Goal: Complete application form

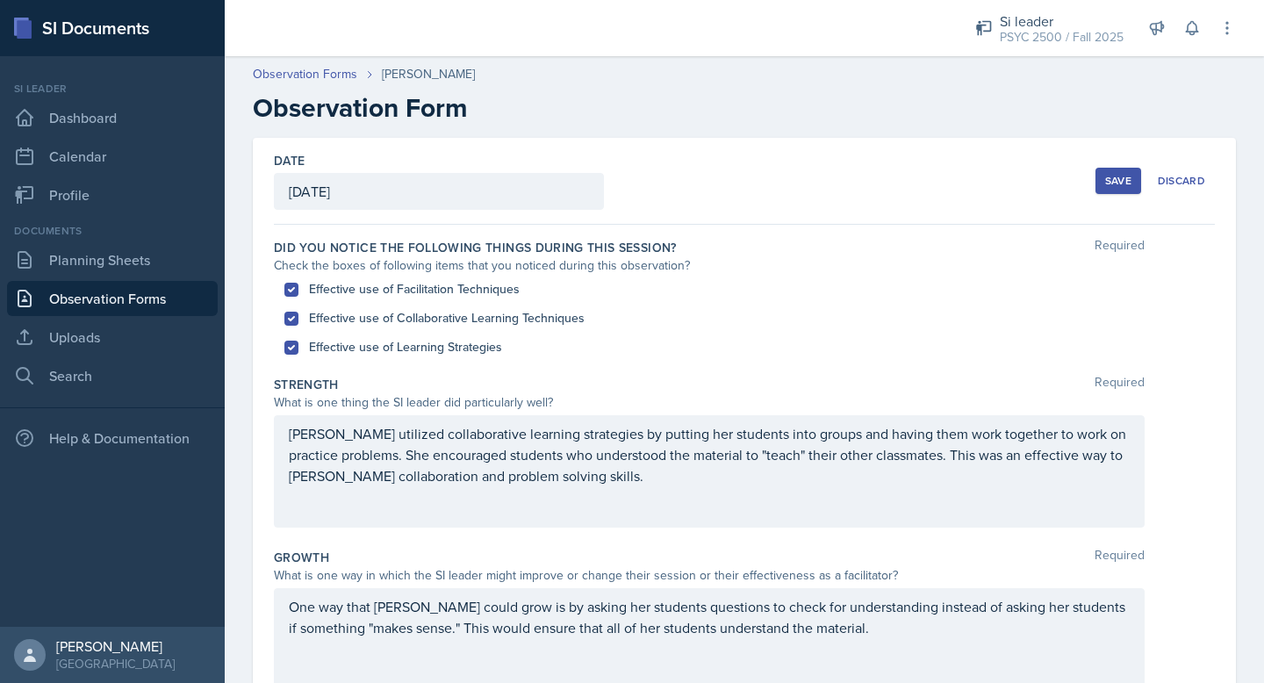
scroll to position [434, 0]
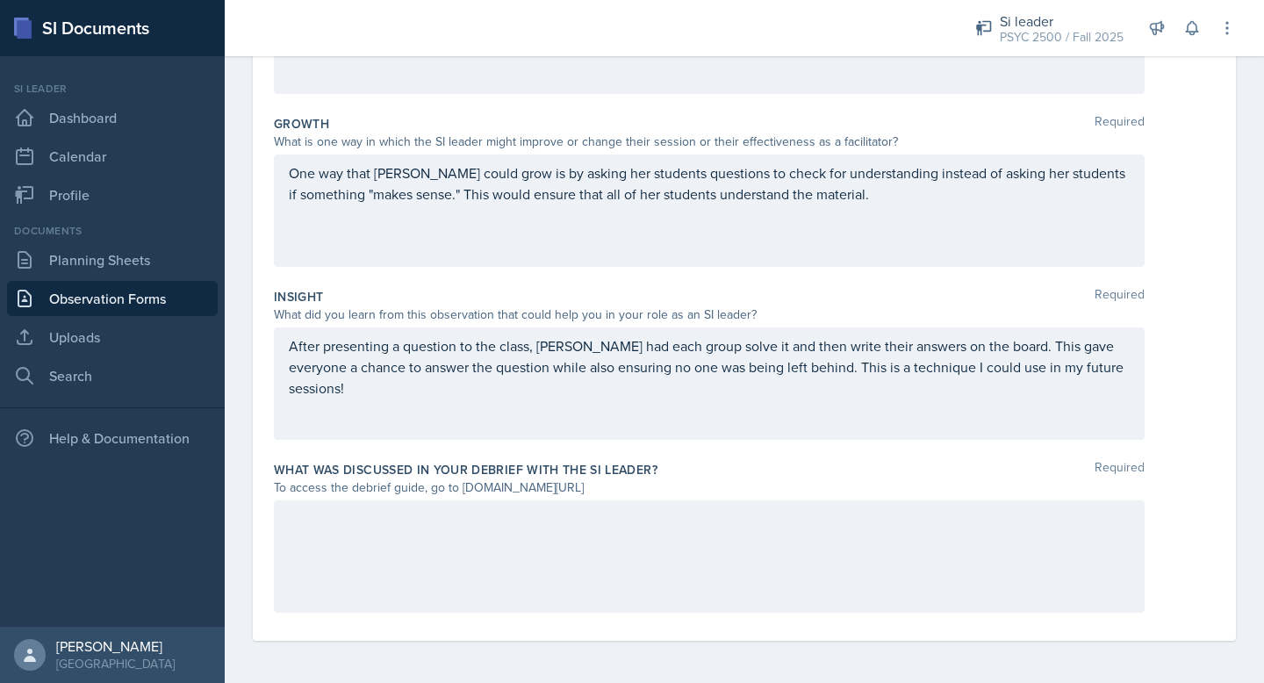
click at [787, 196] on p "One way that [PERSON_NAME] could grow is by asking her students questions to ch…" at bounding box center [709, 183] width 841 height 42
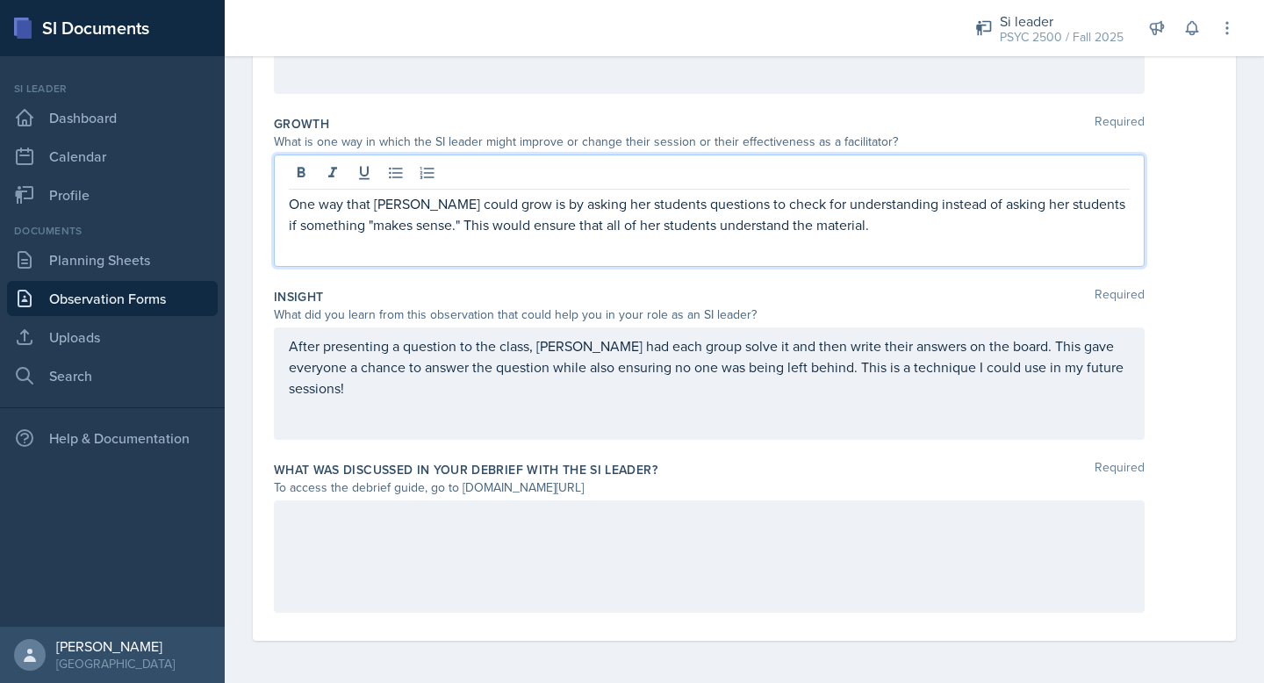
click at [787, 196] on p "One way that [PERSON_NAME] could grow is by asking her students questions to ch…" at bounding box center [709, 214] width 841 height 42
click at [541, 560] on div at bounding box center [709, 556] width 871 height 112
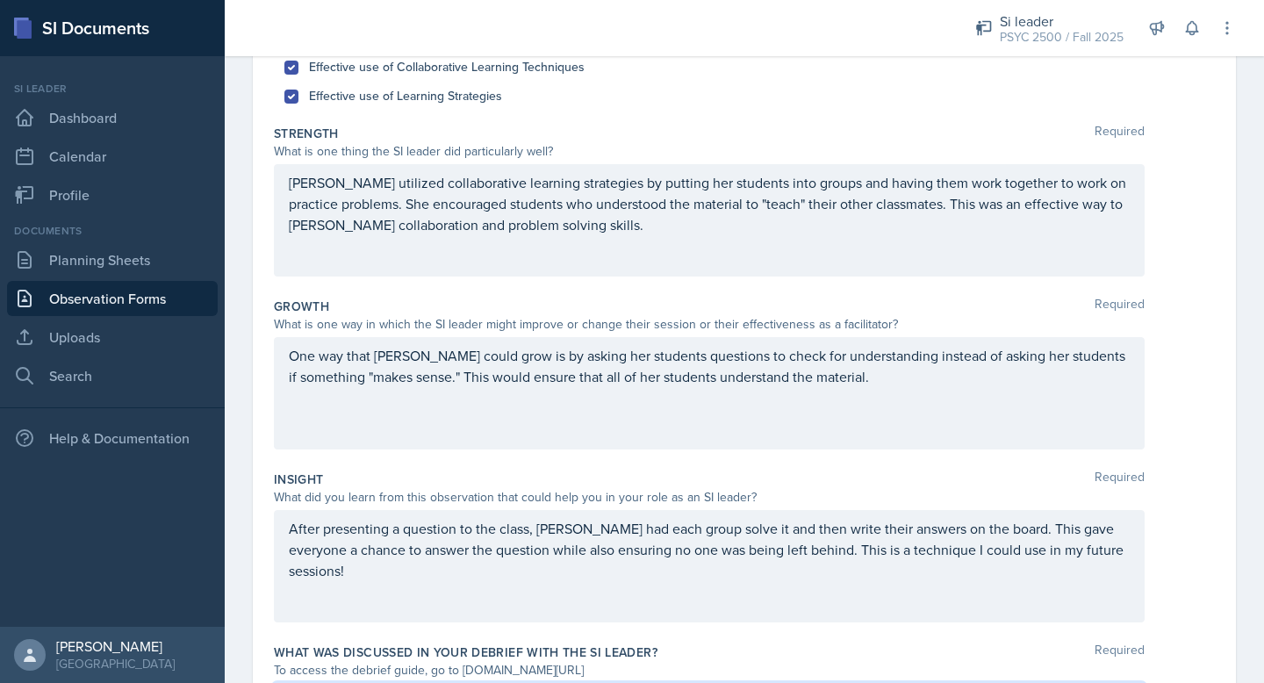
scroll to position [339, 0]
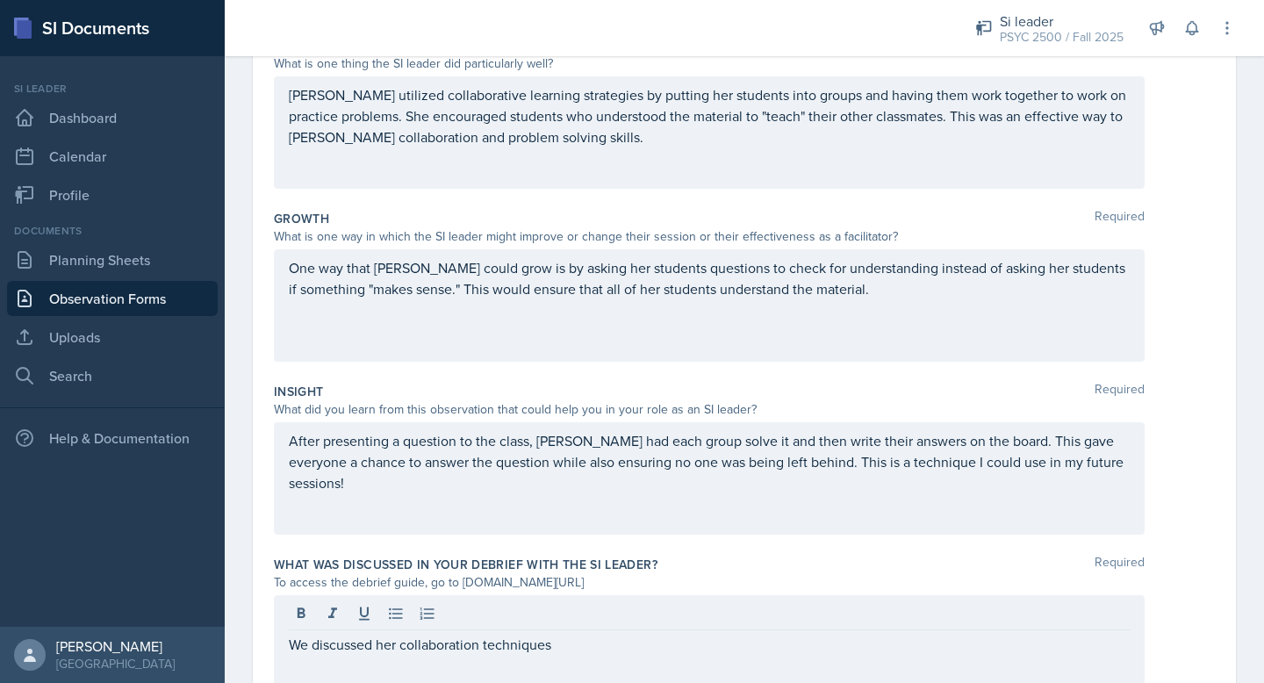
click at [579, 658] on div "We discussed her collaboration techniques" at bounding box center [709, 651] width 871 height 112
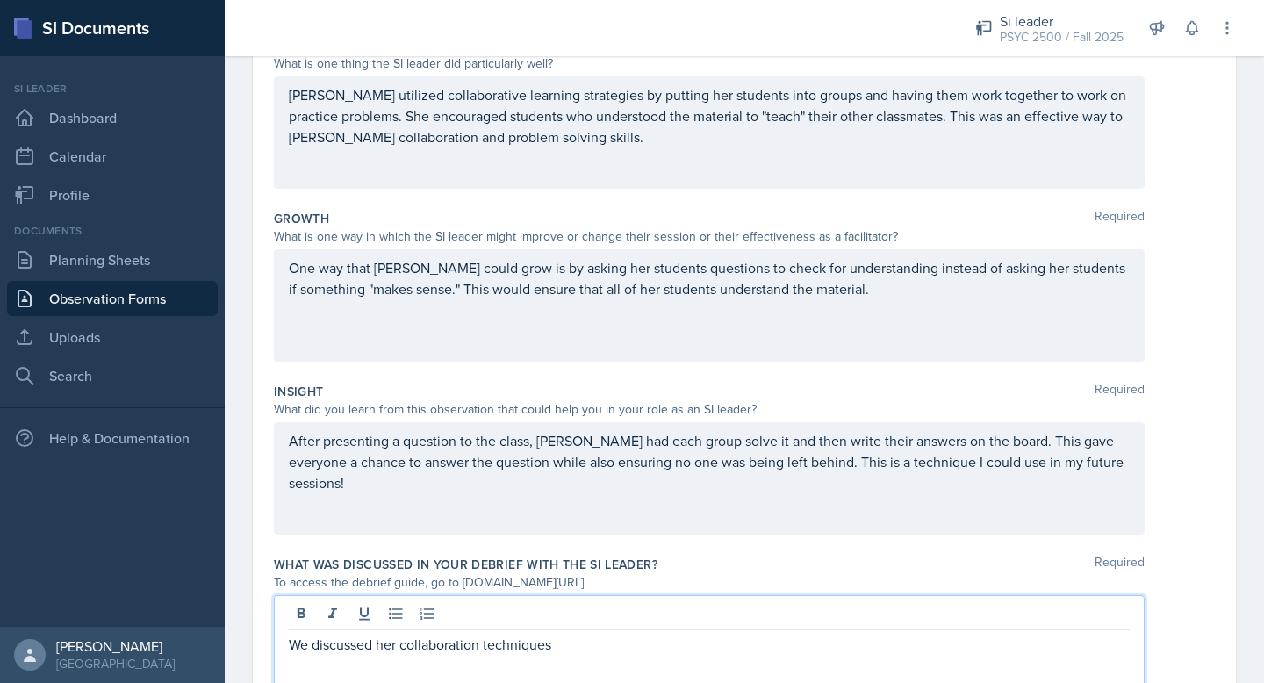
click at [567, 642] on p "We discussed her collaboration techniques" at bounding box center [709, 644] width 841 height 21
click at [743, 636] on p "We discussed her collaboration techniques and how she uses them effectively" at bounding box center [709, 644] width 841 height 21
click at [747, 650] on p "We discussed her collaboration techniques and how she uses them effectively" at bounding box center [709, 644] width 841 height 21
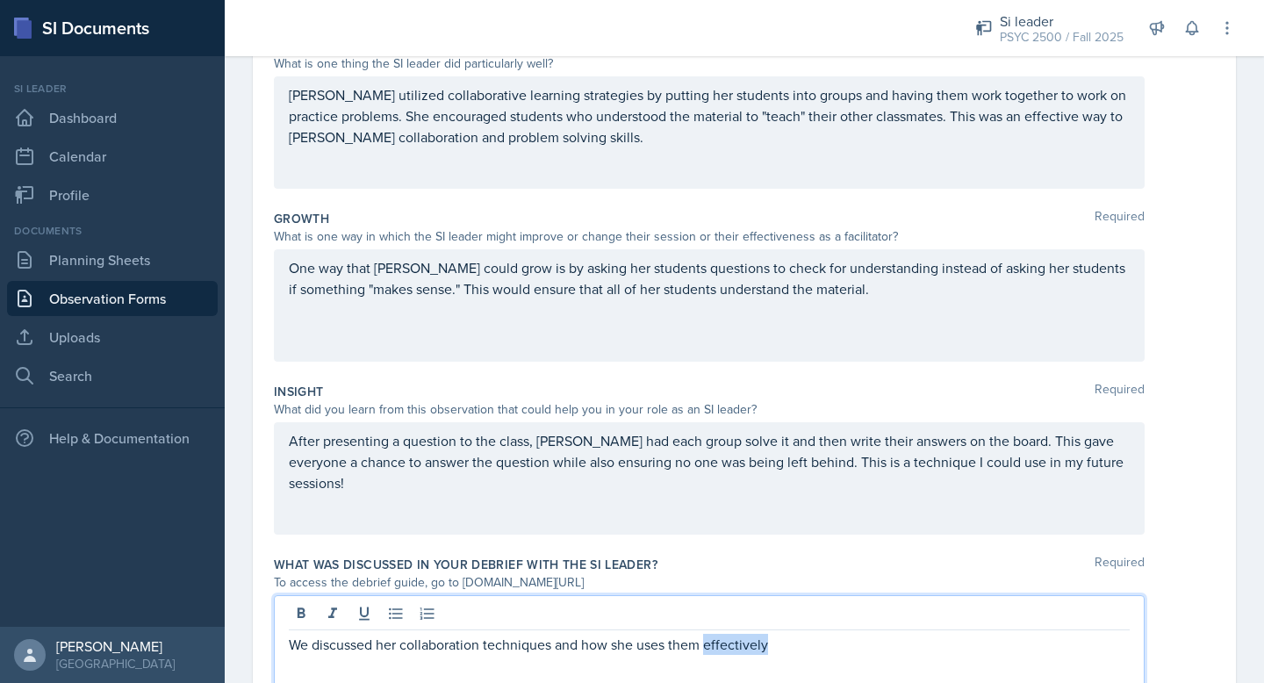
click at [747, 650] on p "We discussed her collaboration techniques and how she uses them effectively" at bounding box center [709, 644] width 841 height 21
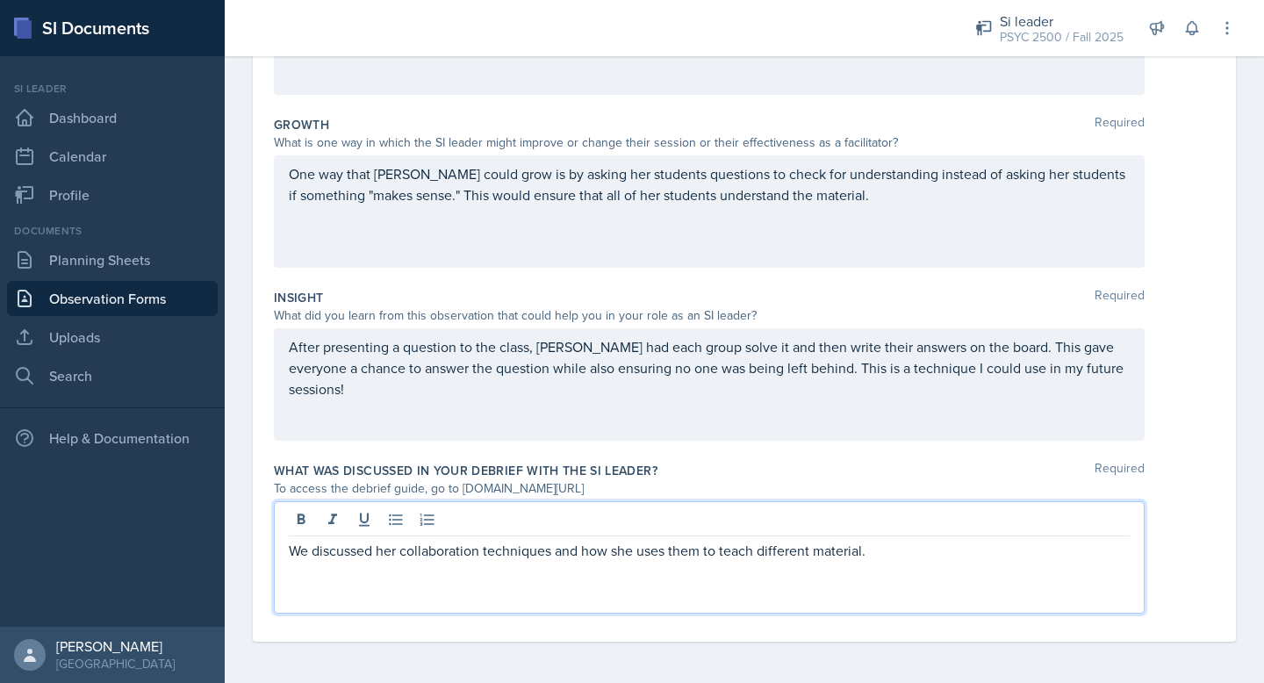
scroll to position [434, 0]
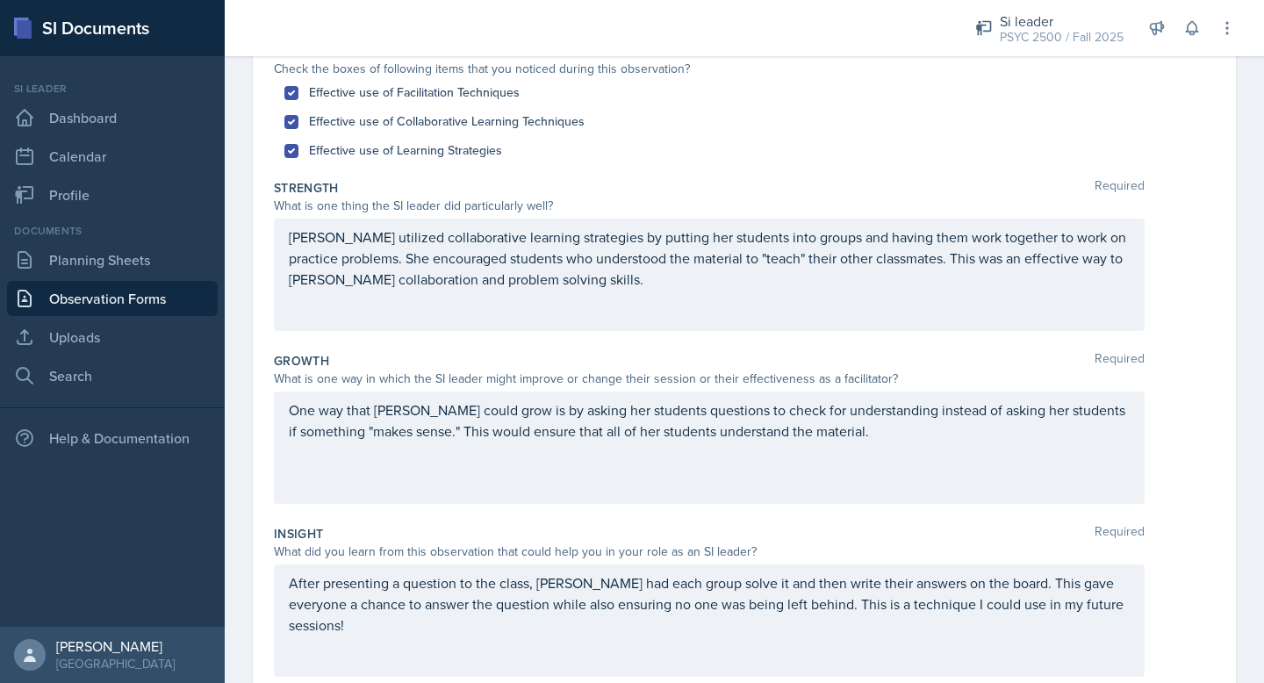
click at [861, 438] on p "One way that [PERSON_NAME] could grow is by asking her students questions to ch…" at bounding box center [709, 420] width 841 height 42
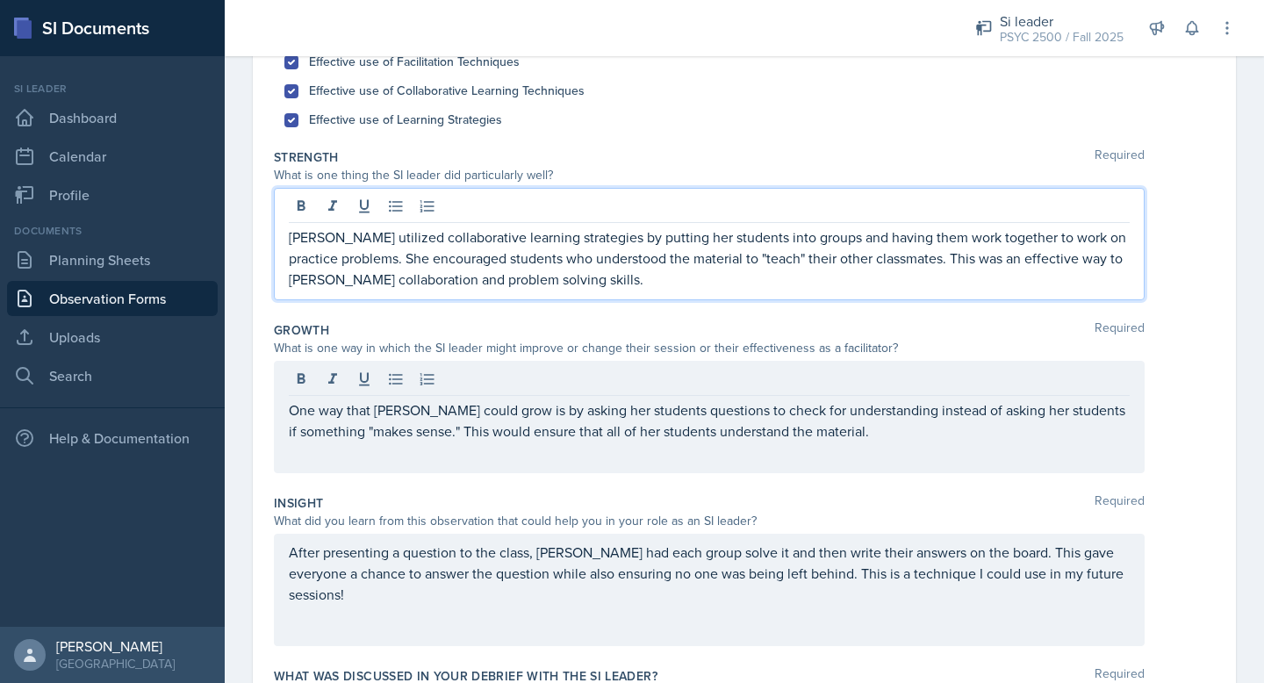
click at [1009, 240] on p "[PERSON_NAME] utilized collaborative learning strategies by putting her student…" at bounding box center [709, 257] width 841 height 63
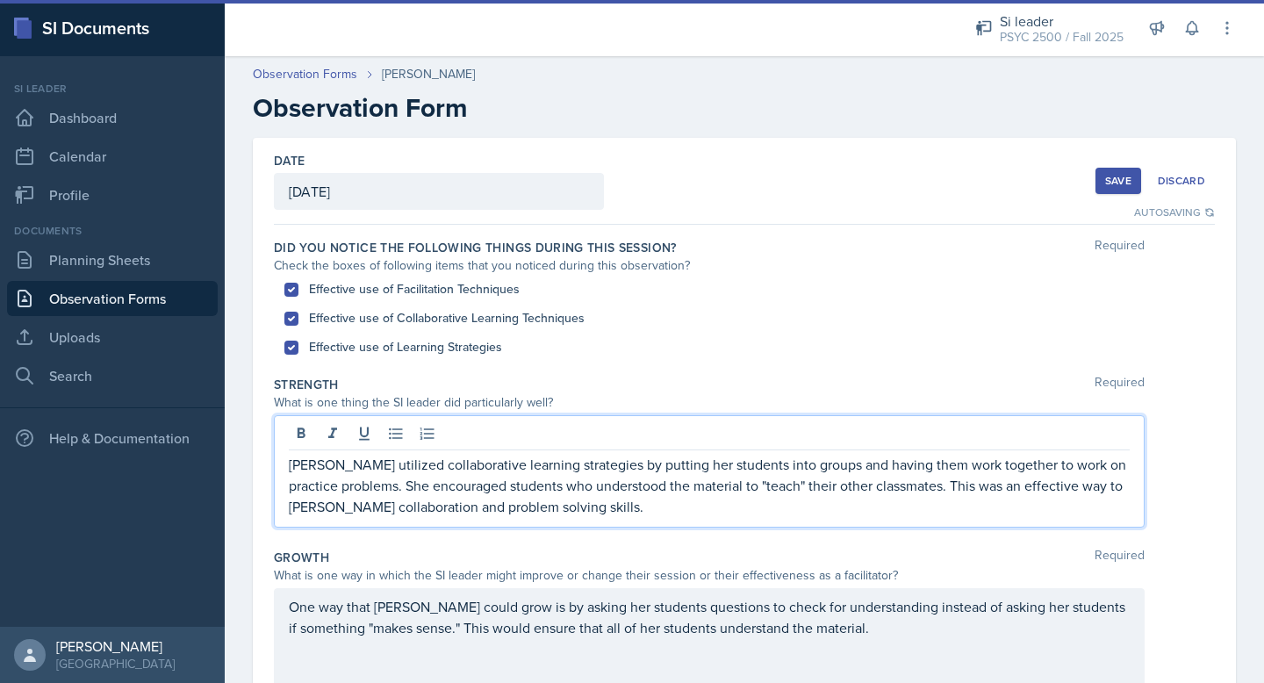
scroll to position [6, 0]
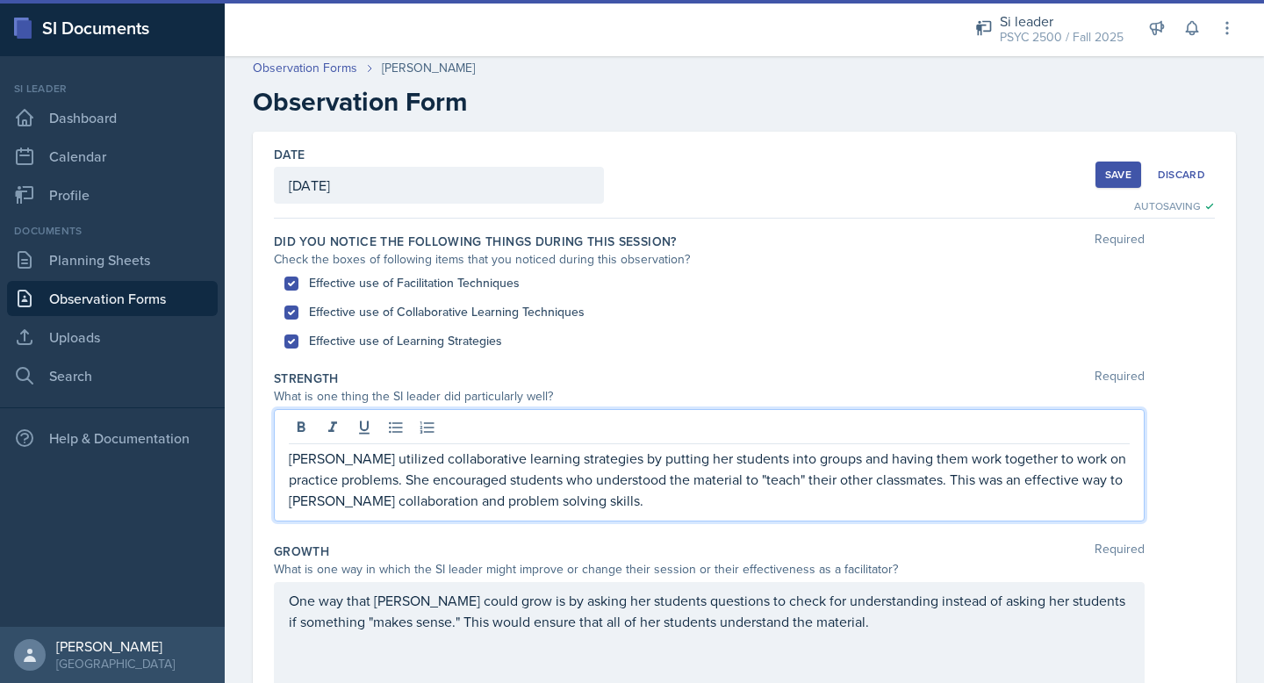
click at [1112, 173] on div "Save" at bounding box center [1118, 175] width 26 height 14
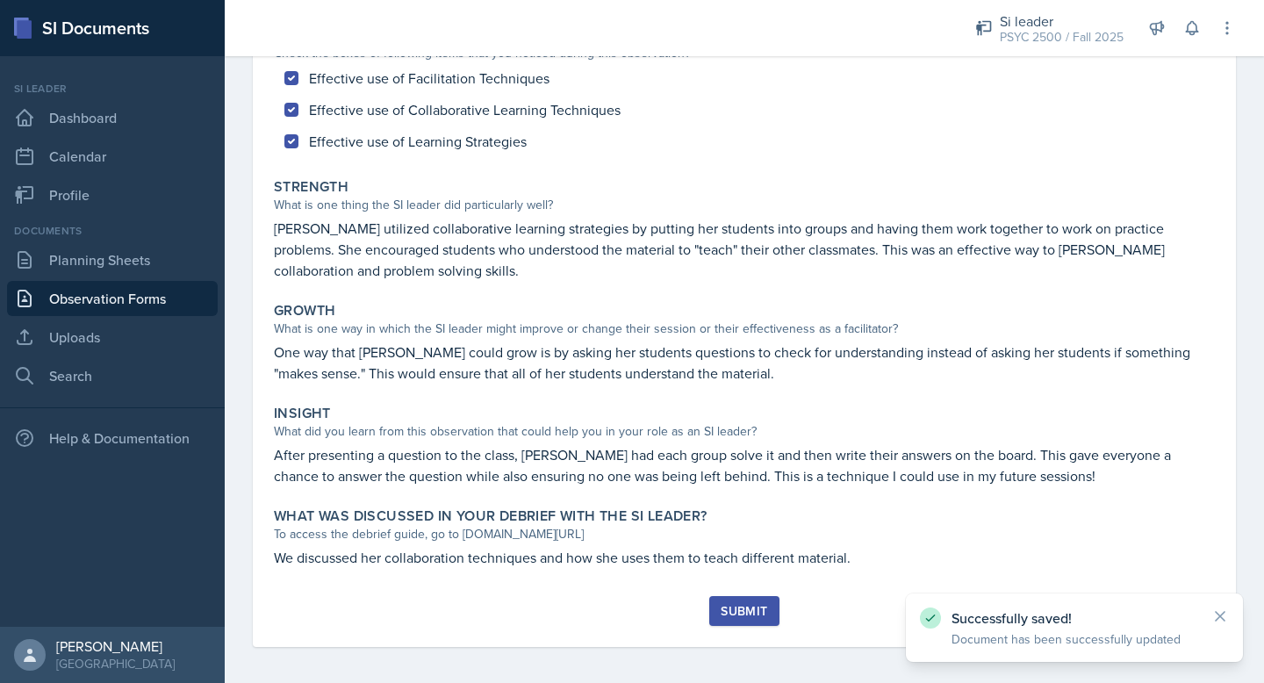
scroll to position [209, 0]
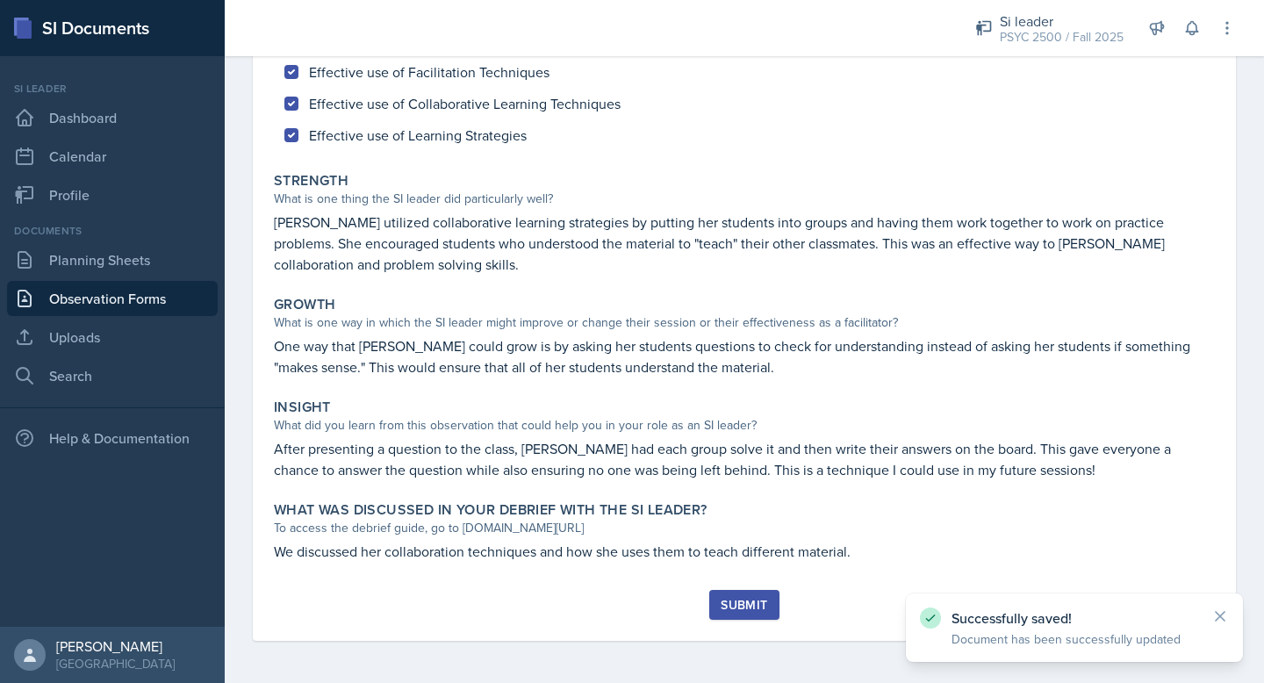
click at [739, 617] on button "Submit" at bounding box center [743, 605] width 69 height 30
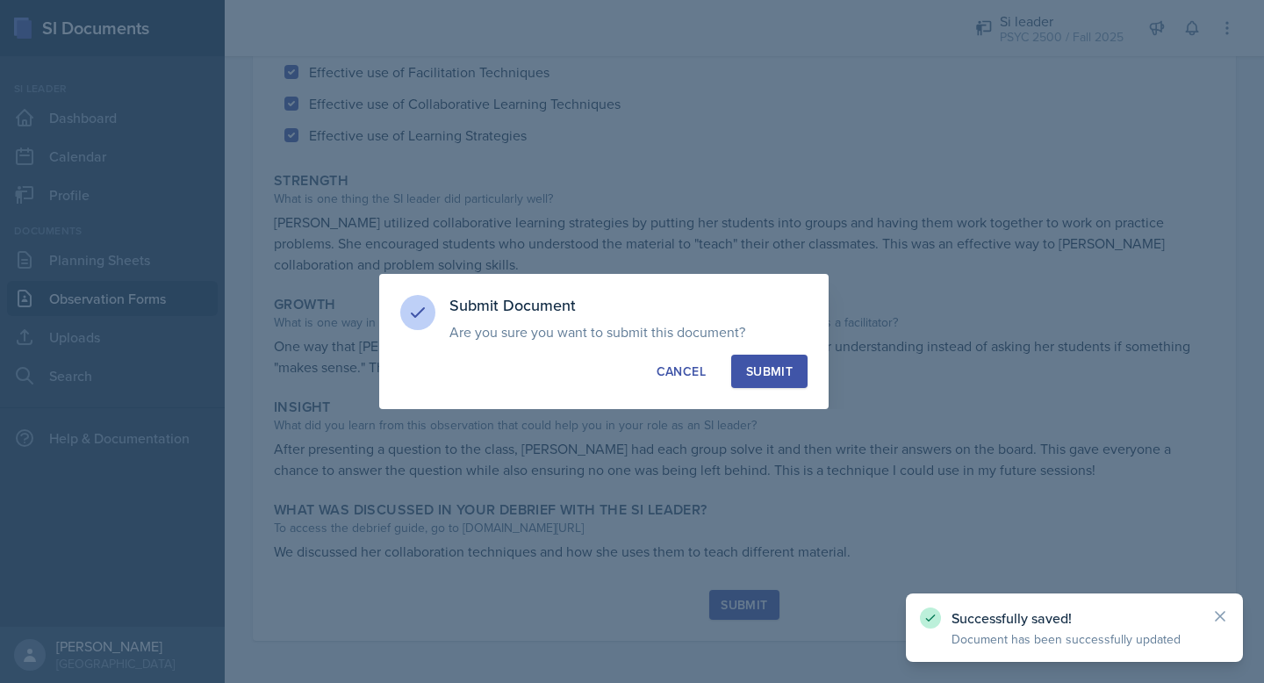
click at [779, 366] on div "Submit" at bounding box center [769, 371] width 47 height 18
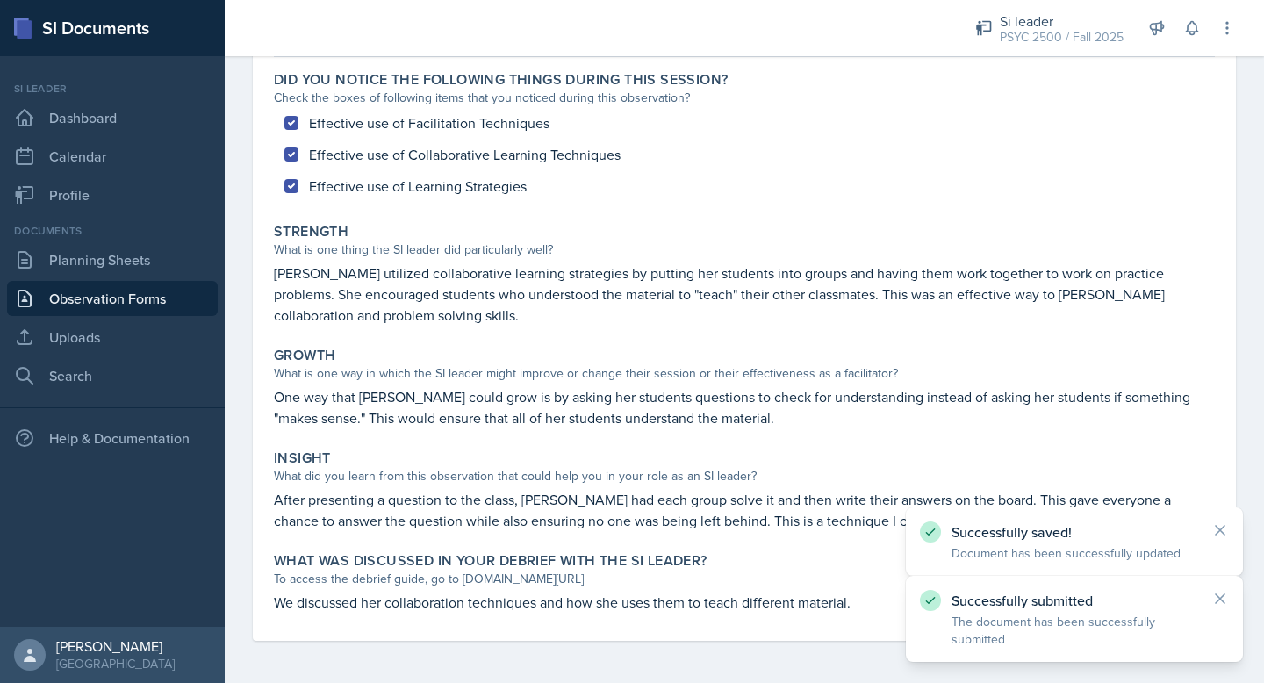
scroll to position [158, 0]
click at [771, 377] on div "What is one way in which the SI leader might improve or change their session or…" at bounding box center [744, 373] width 941 height 18
click at [1213, 594] on icon at bounding box center [1220, 599] width 18 height 18
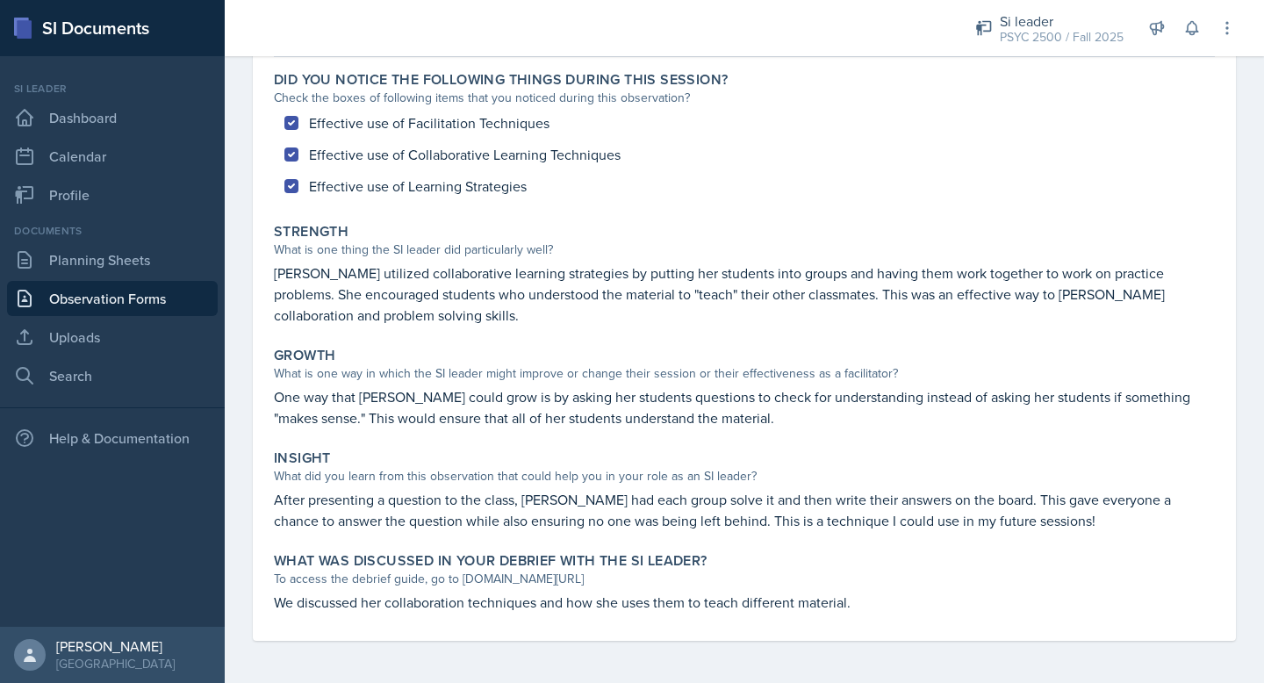
click at [929, 147] on div "Effective use of Facilitation Techniques Effective use of Collaborative Learnin…" at bounding box center [744, 154] width 941 height 95
